Goal: Task Accomplishment & Management: Manage account settings

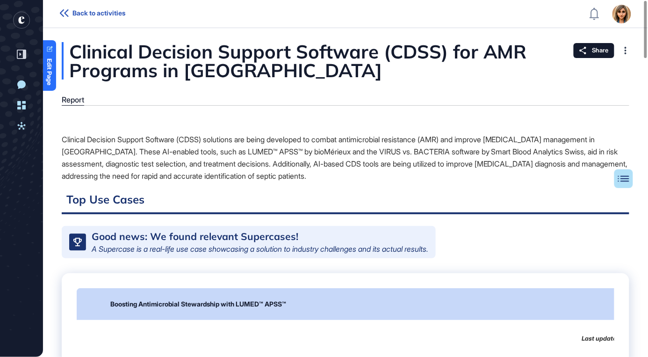
click at [20, 16] on g "entrapeer-logo" at bounding box center [28, 32] width 34 height 42
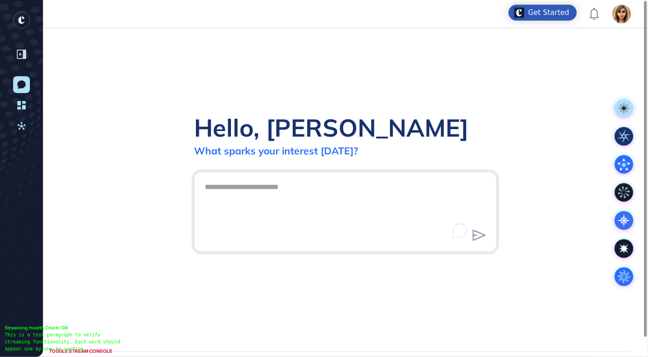
click at [625, 14] on img at bounding box center [621, 14] width 19 height 19
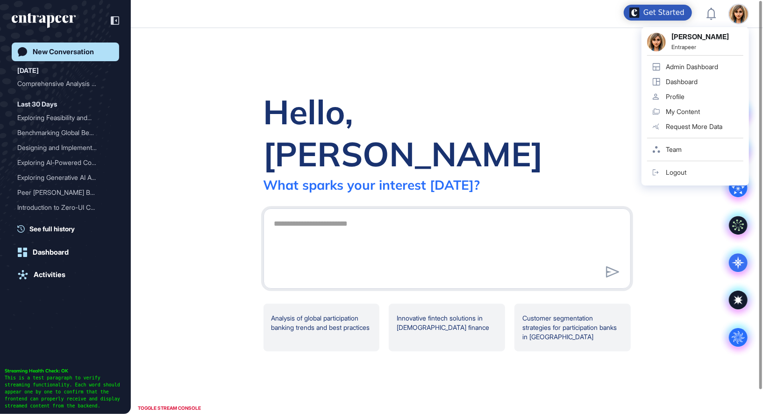
scroll to position [414, 763]
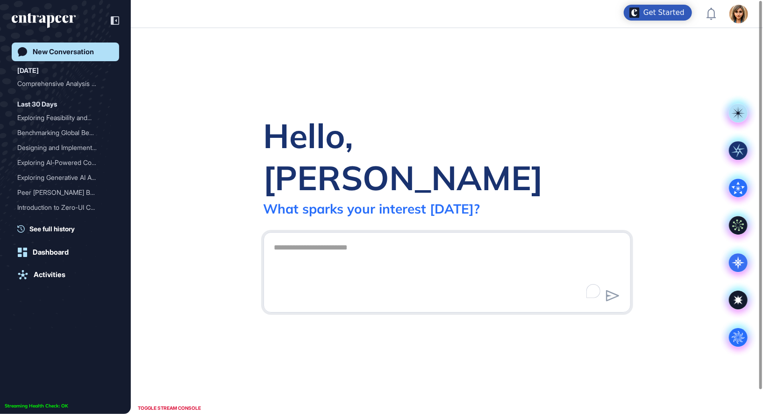
scroll to position [0, 0]
click at [743, 13] on img at bounding box center [739, 14] width 19 height 19
click at [738, 22] on img at bounding box center [739, 14] width 19 height 19
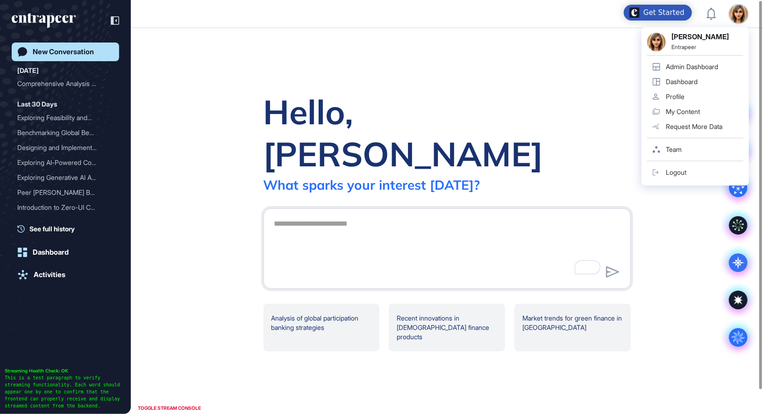
click at [668, 67] on div "Admin Dashboard" at bounding box center [692, 66] width 52 height 7
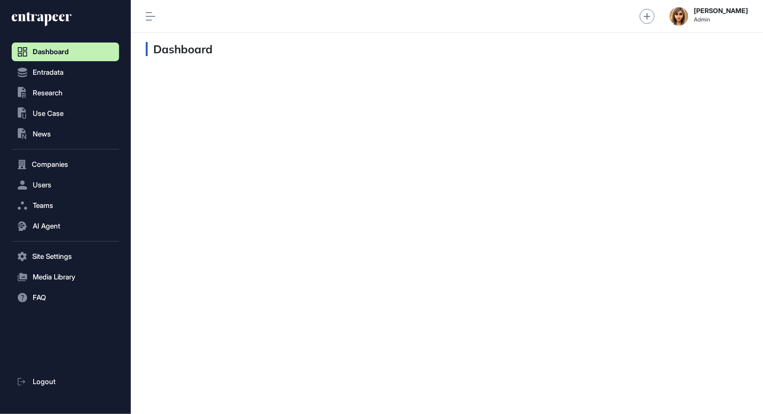
scroll to position [0, 0]
click at [65, 186] on button "Users" at bounding box center [66, 185] width 108 height 19
click at [62, 201] on link "User List" at bounding box center [67, 204] width 103 height 17
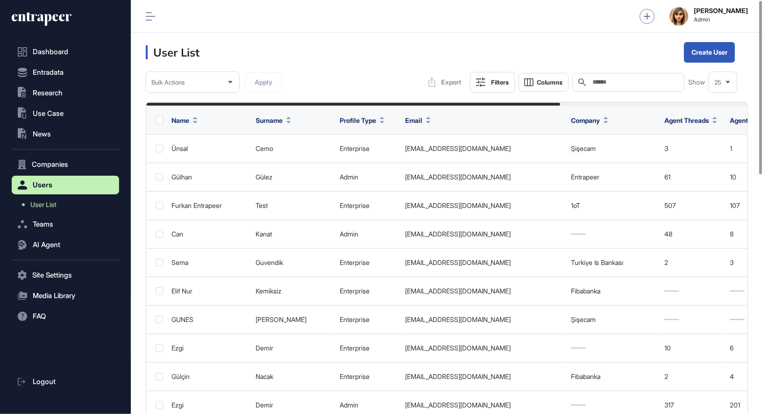
click at [596, 84] on input "text" at bounding box center [635, 82] width 87 height 7
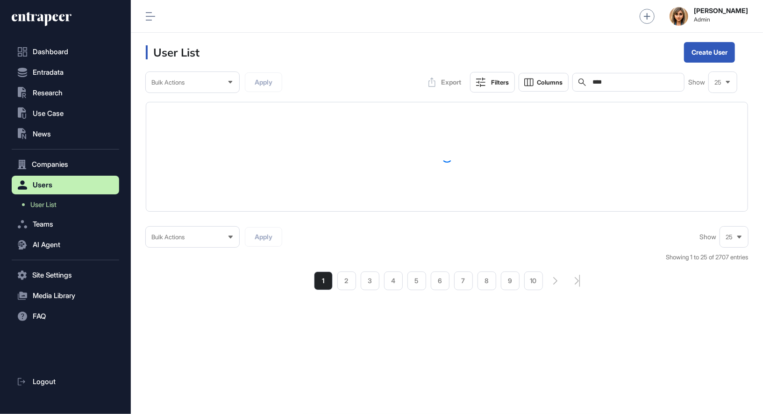
type input "****"
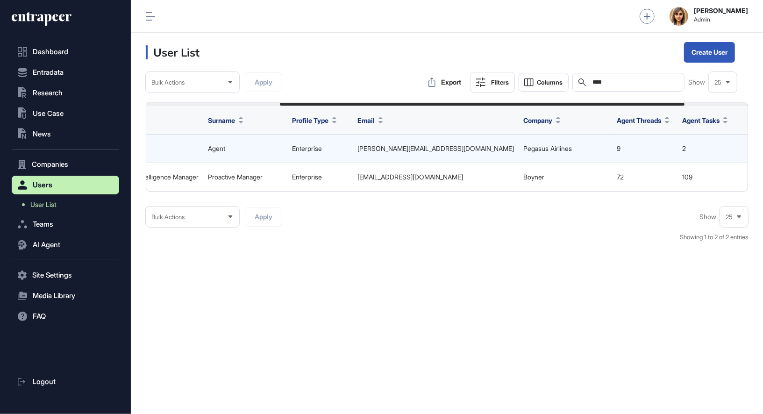
scroll to position [0, 293]
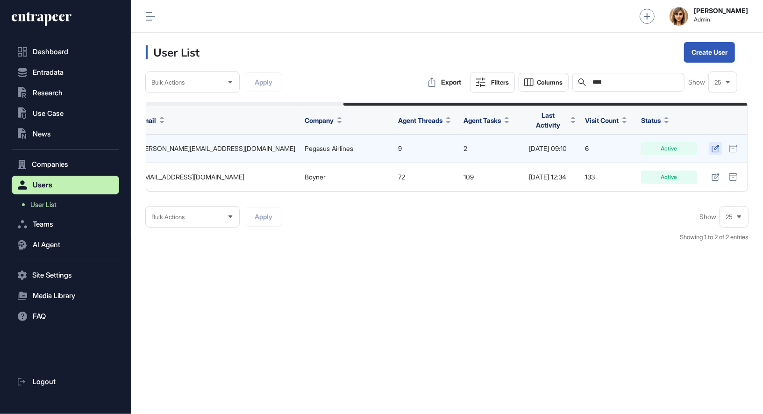
click at [718, 145] on icon at bounding box center [716, 148] width 8 height 7
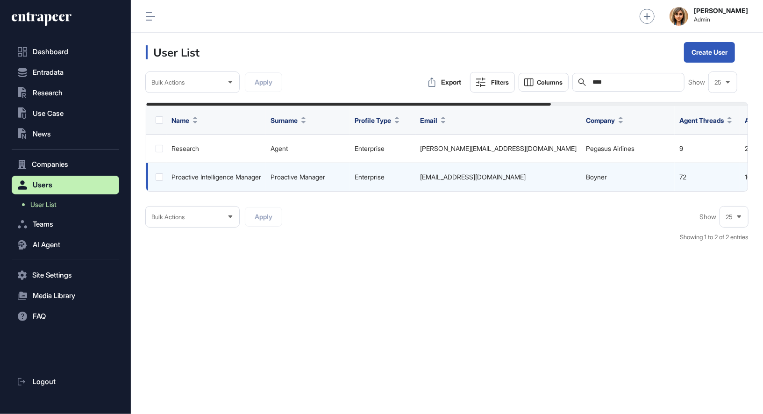
scroll to position [0, 293]
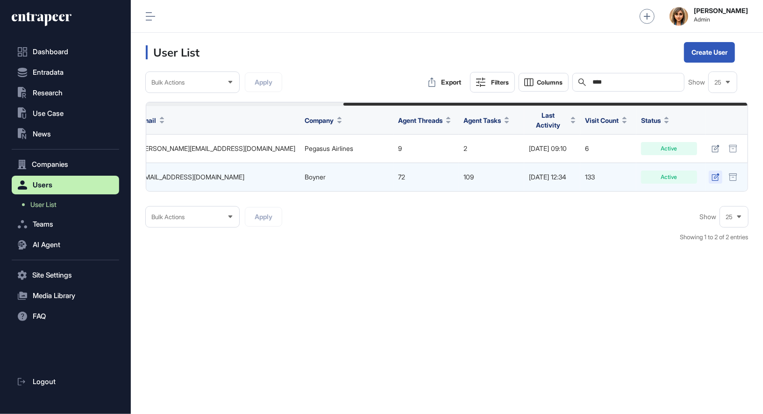
click at [717, 173] on icon at bounding box center [716, 176] width 8 height 7
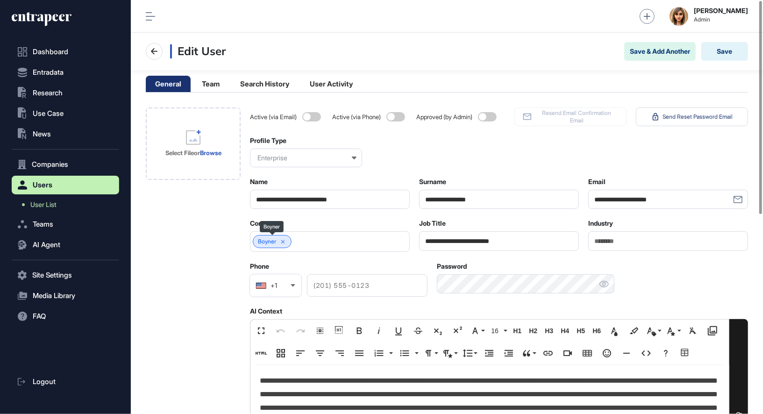
click at [285, 242] on icon at bounding box center [283, 242] width 4 height 4
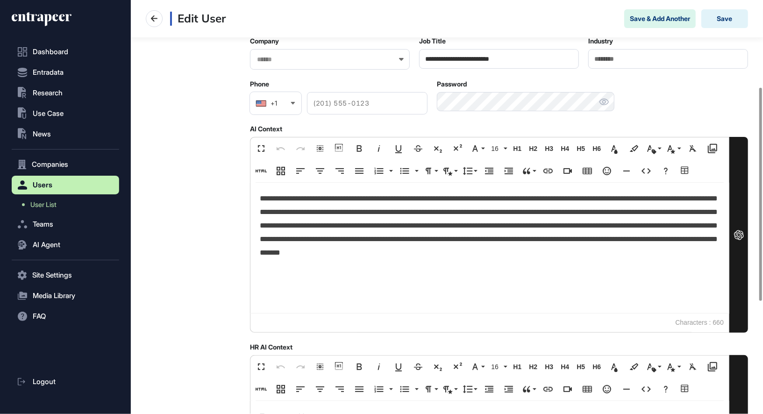
scroll to position [185, 0]
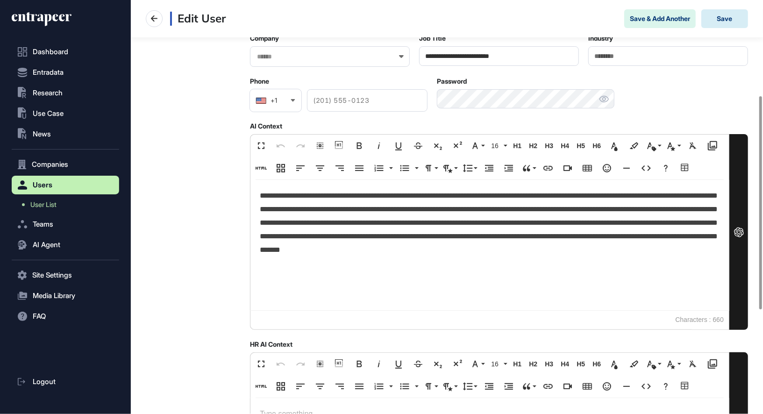
click at [249, 208] on div "**********" at bounding box center [447, 235] width 603 height 626
click at [274, 202] on p "**********" at bounding box center [490, 229] width 460 height 81
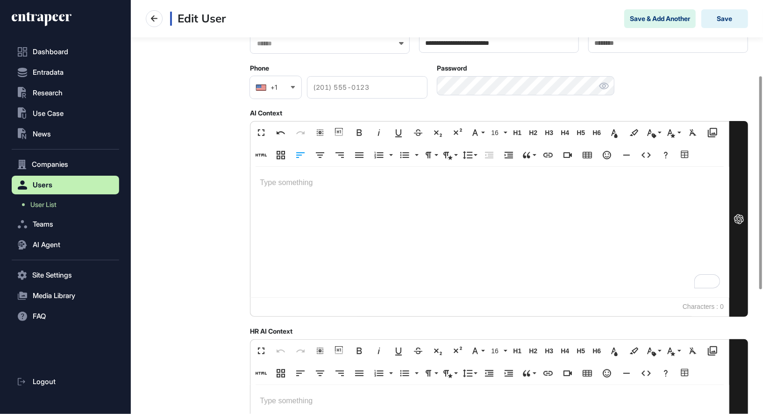
scroll to position [0, 0]
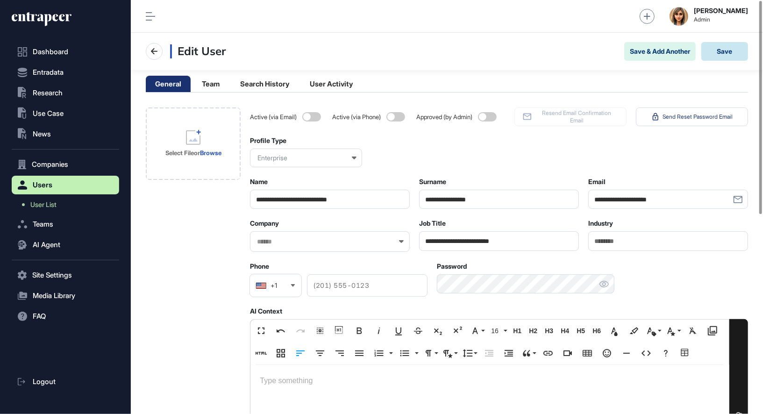
click at [722, 48] on button "Save" at bounding box center [725, 51] width 47 height 19
